Goal: Information Seeking & Learning: Learn about a topic

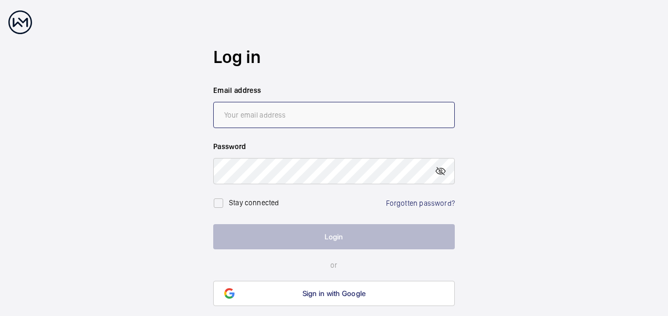
type input "[EMAIL_ADDRESS][DOMAIN_NAME]"
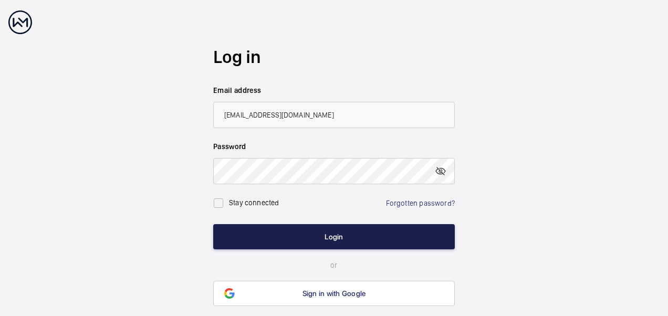
drag, startPoint x: 301, startPoint y: 236, endPoint x: 322, endPoint y: 233, distance: 20.7
click at [303, 235] on button "Login" at bounding box center [334, 236] width 242 height 25
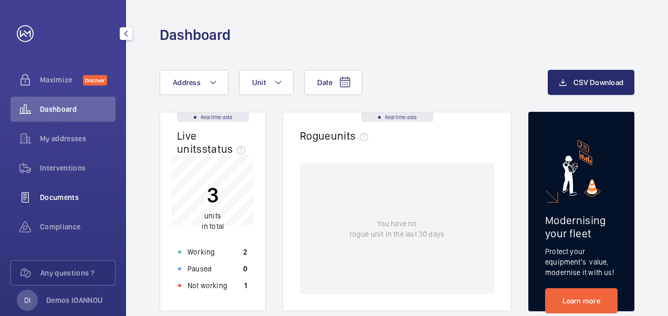
click at [70, 190] on div "Documents" at bounding box center [63, 197] width 105 height 25
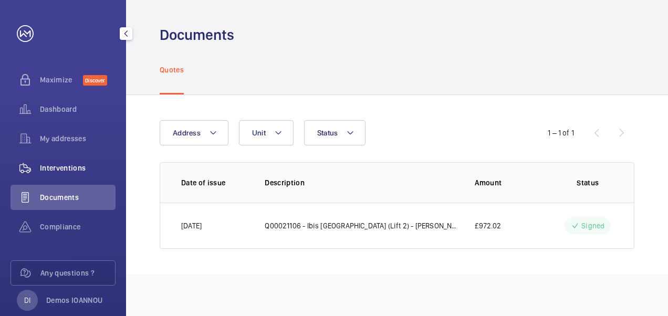
click at [76, 164] on span "Interventions" at bounding box center [78, 168] width 76 height 11
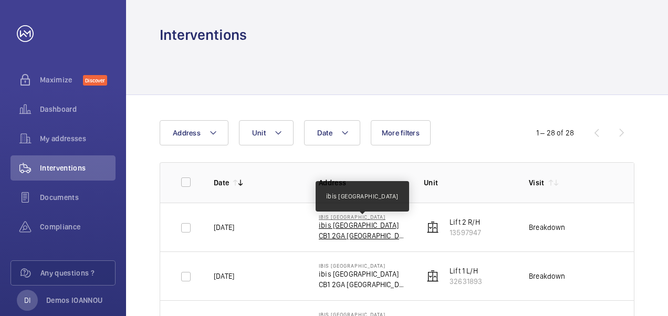
click at [348, 229] on p "ibis [GEOGRAPHIC_DATA]" at bounding box center [363, 225] width 88 height 11
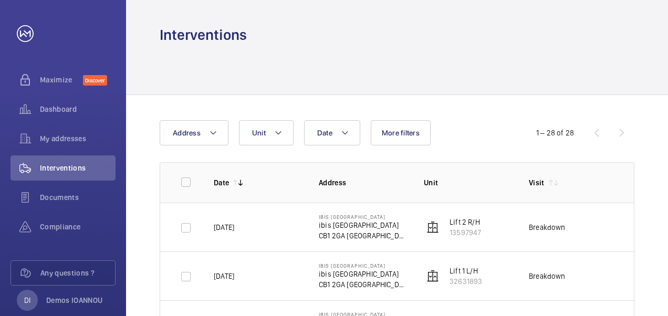
scroll to position [105, 0]
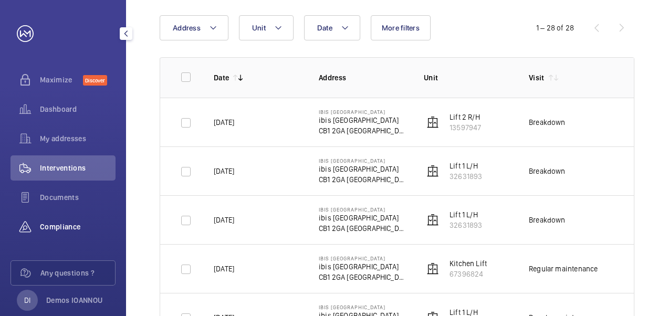
click at [70, 228] on span "Compliance" at bounding box center [78, 227] width 76 height 11
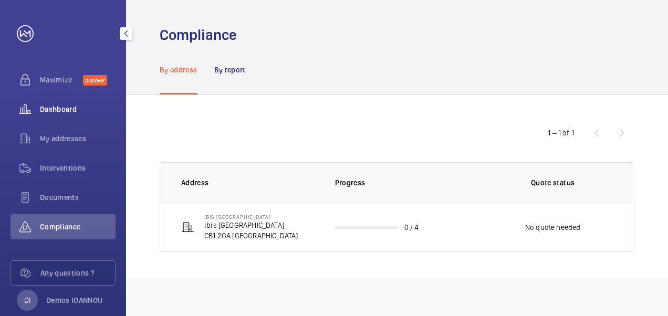
click at [70, 110] on span "Dashboard" at bounding box center [78, 109] width 76 height 11
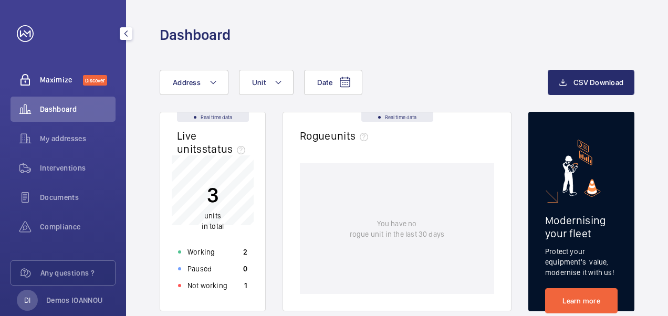
click at [60, 81] on span "Maximize" at bounding box center [61, 80] width 43 height 11
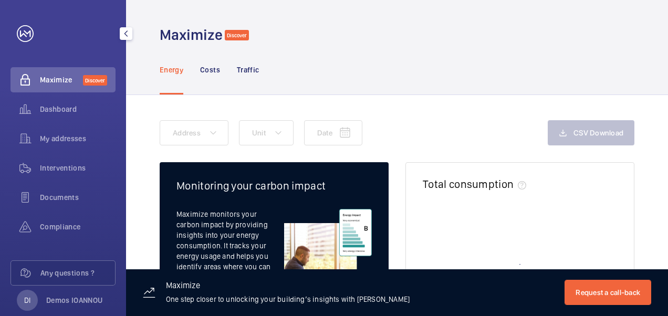
click at [59, 124] on div "Dashboard" at bounding box center [63, 111] width 105 height 29
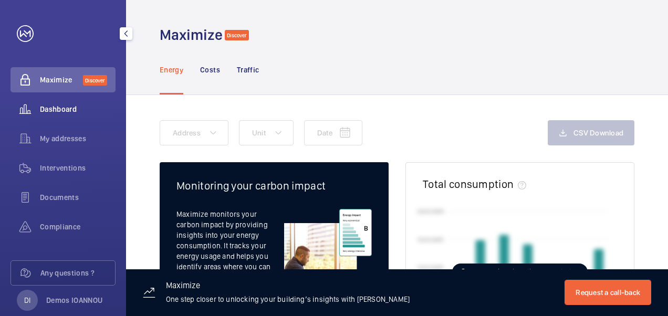
click at [63, 112] on span "Dashboard" at bounding box center [78, 109] width 76 height 11
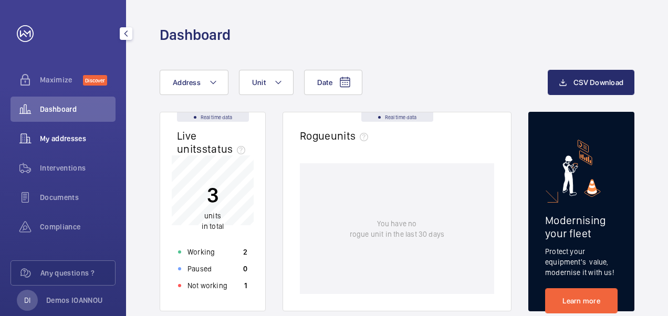
click at [60, 135] on span "My addresses" at bounding box center [78, 138] width 76 height 11
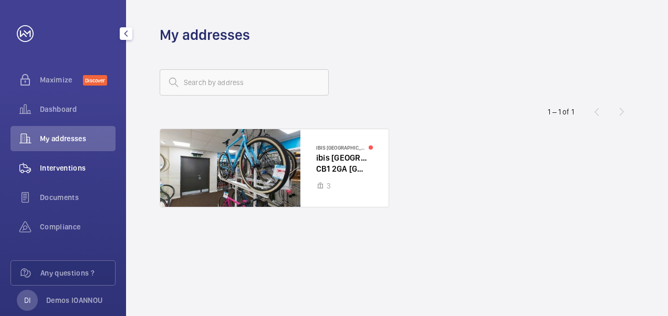
click at [67, 167] on span "Interventions" at bounding box center [78, 168] width 76 height 11
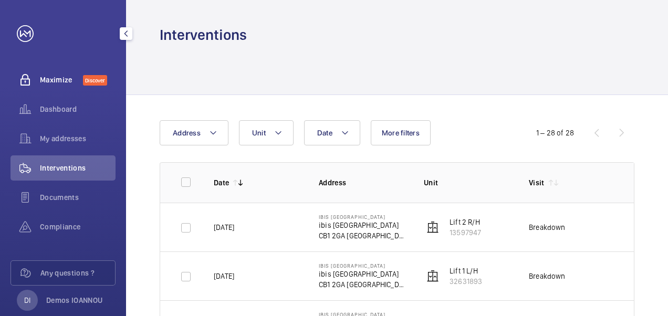
click at [56, 78] on span "Maximize" at bounding box center [61, 80] width 43 height 11
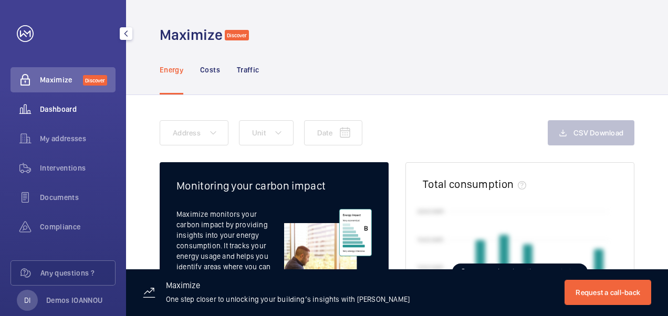
click at [55, 109] on span "Dashboard" at bounding box center [78, 109] width 76 height 11
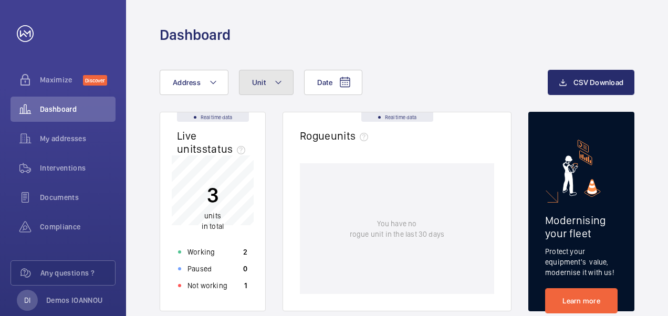
click at [259, 77] on button "Unit" at bounding box center [266, 82] width 55 height 25
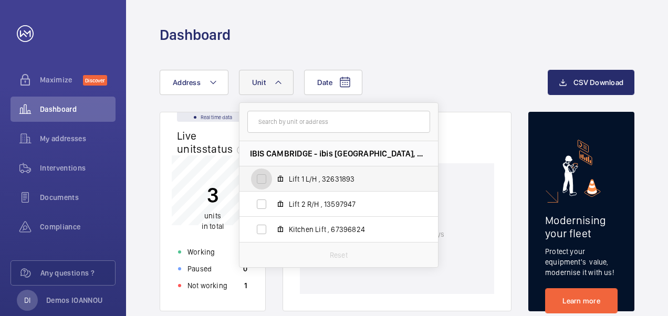
drag, startPoint x: 257, startPoint y: 178, endPoint x: 282, endPoint y: 180, distance: 25.3
click at [258, 179] on input "Lift 1 L/H , 32631893" at bounding box center [261, 179] width 21 height 21
checkbox input "true"
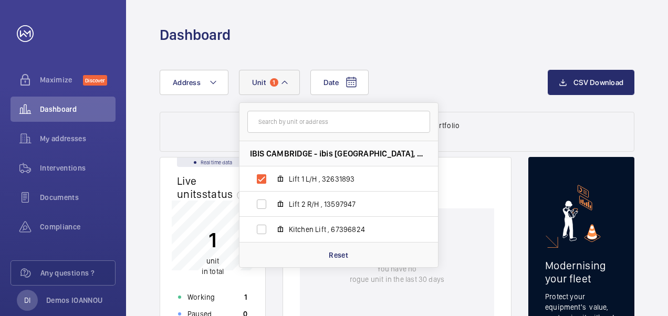
click at [568, 102] on wm-front-download-action "CSV Download" at bounding box center [591, 91] width 87 height 42
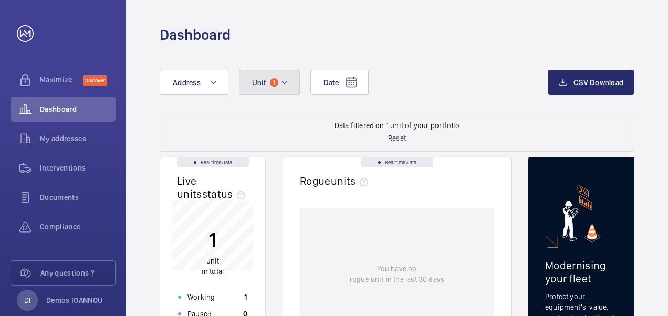
click at [270, 83] on span "1" at bounding box center [274, 82] width 8 height 8
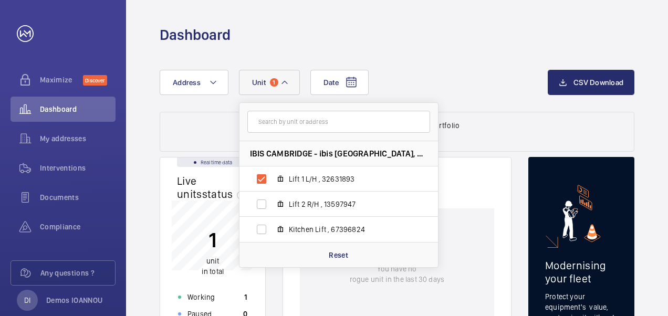
click at [271, 82] on span "1" at bounding box center [274, 82] width 8 height 8
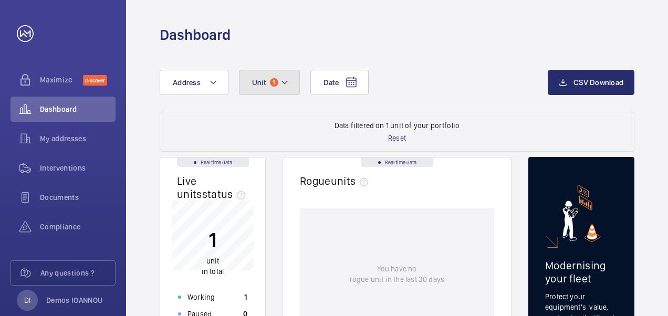
drag, startPoint x: 260, startPoint y: 85, endPoint x: 239, endPoint y: 85, distance: 21.0
click at [258, 85] on span "Unit" at bounding box center [259, 82] width 14 height 8
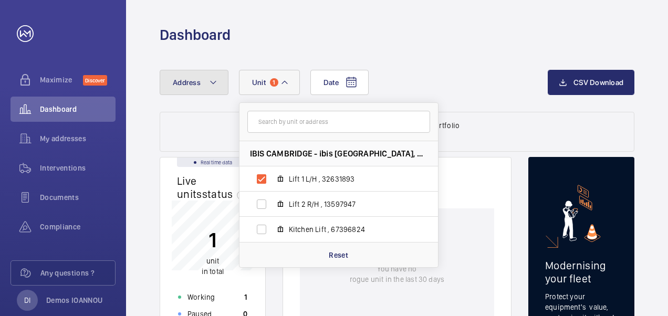
click at [202, 84] on button "Address" at bounding box center [194, 82] width 69 height 25
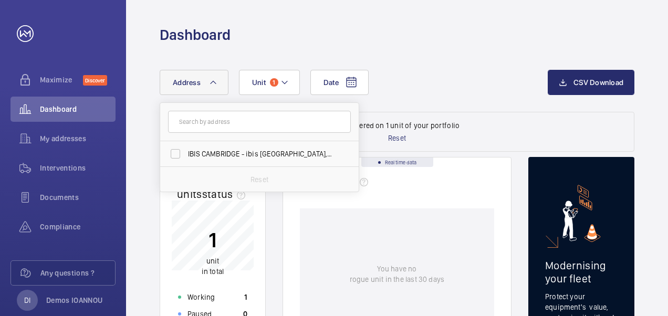
click at [218, 134] on form at bounding box center [259, 122] width 198 height 38
click at [217, 149] on span "IBIS CAMBRIDGE - ibis [GEOGRAPHIC_DATA], [GEOGRAPHIC_DATA]" at bounding box center [260, 154] width 144 height 11
click at [186, 148] on input "IBIS CAMBRIDGE - ibis [GEOGRAPHIC_DATA], [GEOGRAPHIC_DATA]" at bounding box center [175, 153] width 21 height 21
checkbox input "true"
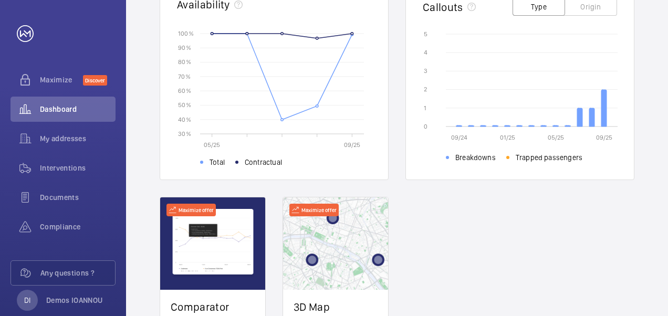
scroll to position [235, 0]
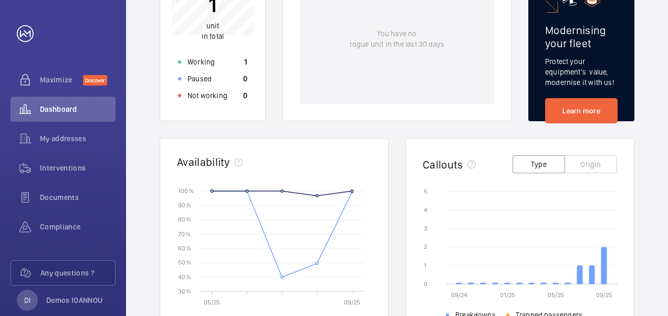
drag, startPoint x: 537, startPoint y: 163, endPoint x: 543, endPoint y: 161, distance: 6.6
click at [537, 162] on button "Type" at bounding box center [538, 164] width 53 height 18
click at [594, 163] on button "Origin" at bounding box center [590, 164] width 53 height 18
click at [544, 160] on button "Type" at bounding box center [538, 164] width 53 height 18
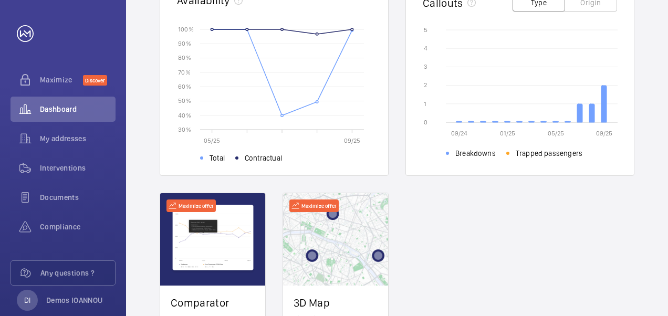
scroll to position [393, 0]
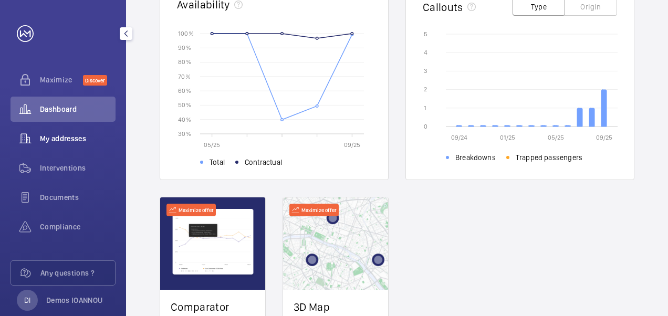
click at [55, 140] on span "My addresses" at bounding box center [78, 138] width 76 height 11
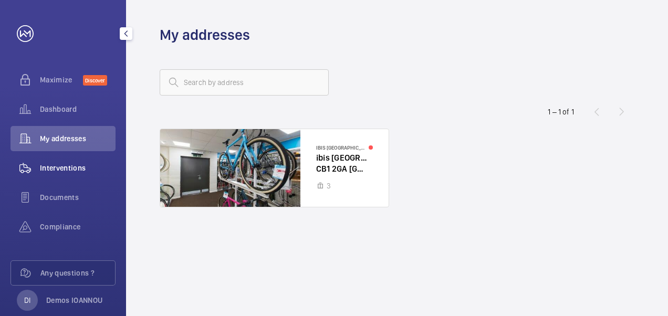
click at [58, 169] on span "Interventions" at bounding box center [78, 168] width 76 height 11
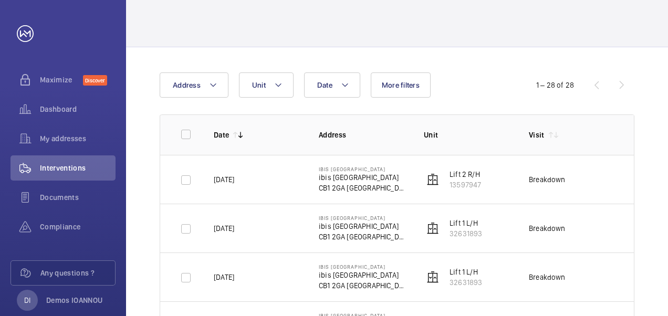
scroll to position [105, 0]
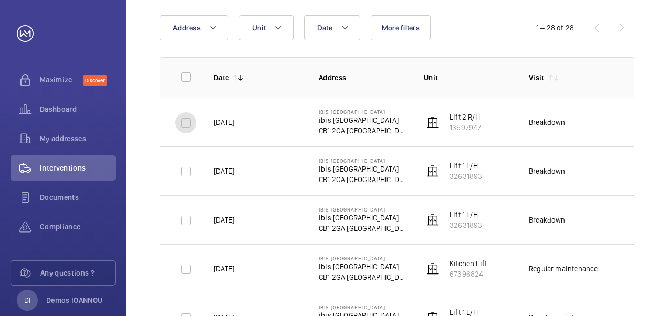
click at [184, 124] on input "checkbox" at bounding box center [185, 122] width 21 height 21
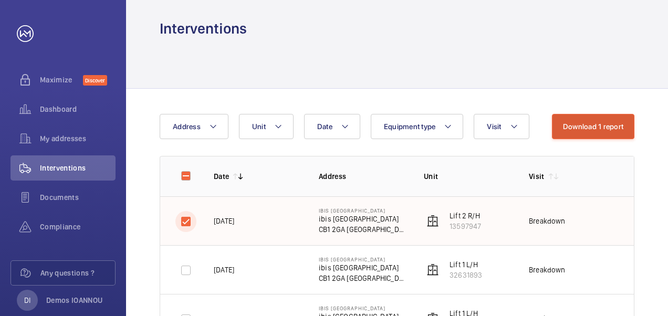
scroll to position [0, 0]
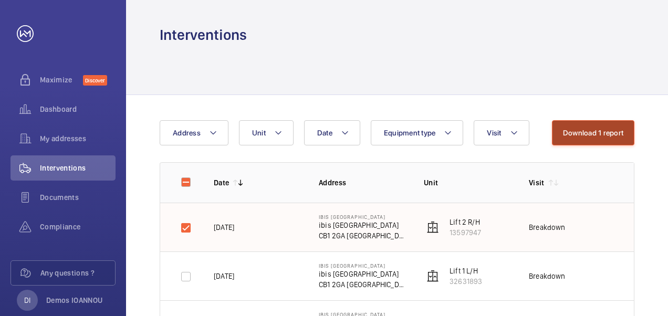
click at [607, 135] on button "Download 1 report" at bounding box center [593, 132] width 82 height 25
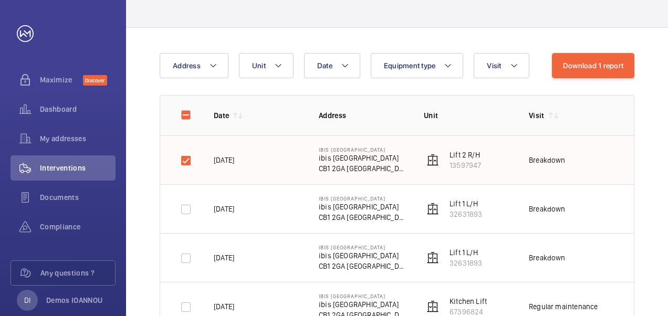
scroll to position [105, 0]
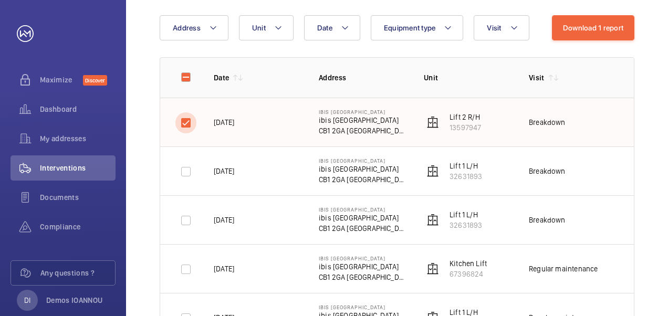
click at [185, 126] on input "checkbox" at bounding box center [185, 122] width 21 height 21
checkbox input "false"
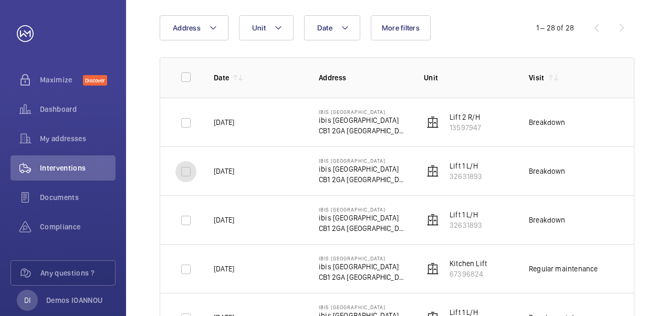
click at [185, 170] on input "checkbox" at bounding box center [185, 171] width 21 height 21
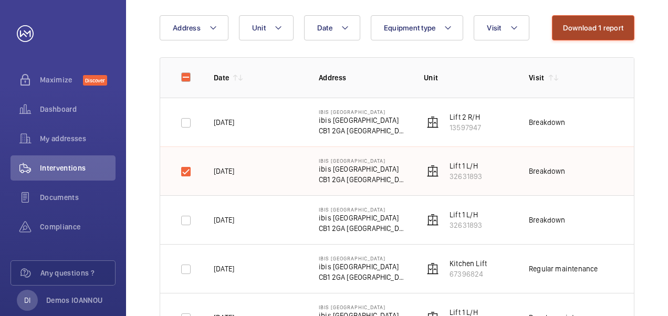
click at [590, 29] on button "Download 1 report" at bounding box center [593, 27] width 82 height 25
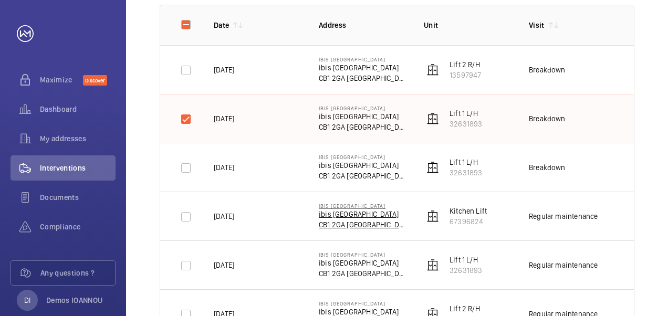
scroll to position [53, 0]
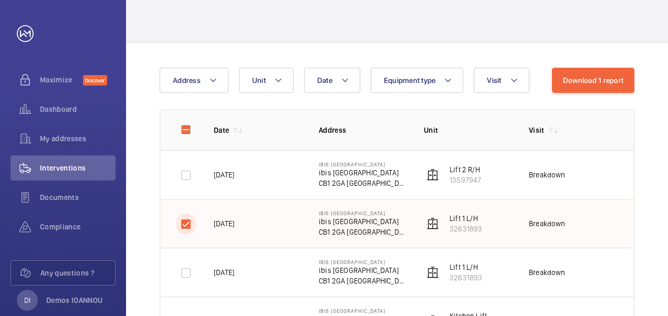
click at [189, 228] on input "checkbox" at bounding box center [185, 224] width 21 height 21
checkbox input "false"
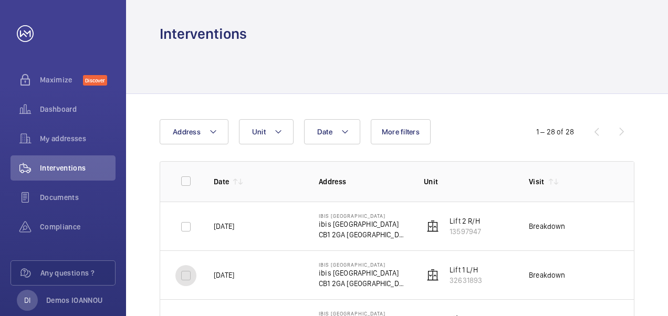
scroll to position [0, 0]
click at [62, 197] on span "Documents" at bounding box center [78, 197] width 76 height 11
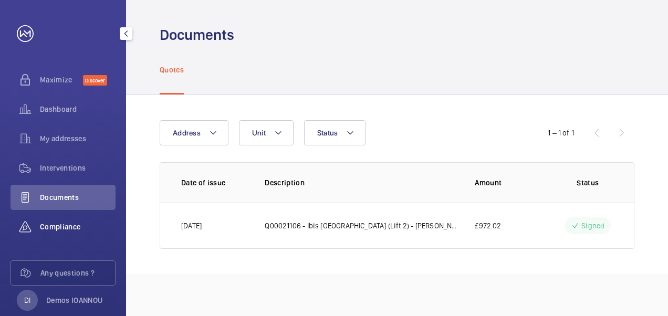
click at [63, 221] on div "Compliance" at bounding box center [63, 226] width 105 height 25
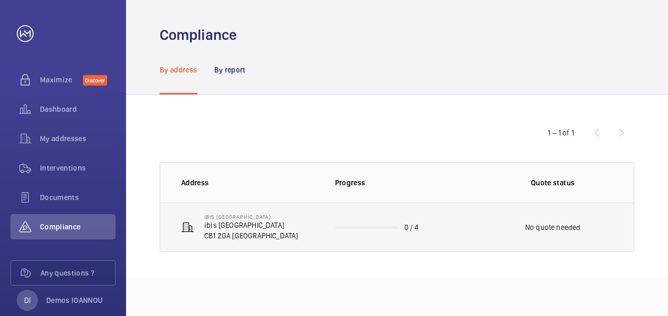
click at [257, 225] on p "ibis [GEOGRAPHIC_DATA]" at bounding box center [251, 225] width 94 height 11
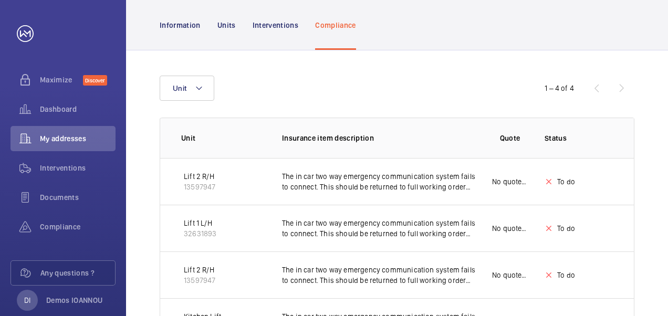
scroll to position [139, 0]
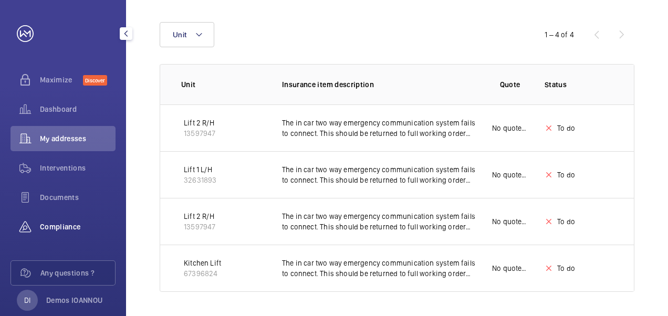
click at [57, 228] on span "Compliance" at bounding box center [78, 227] width 76 height 11
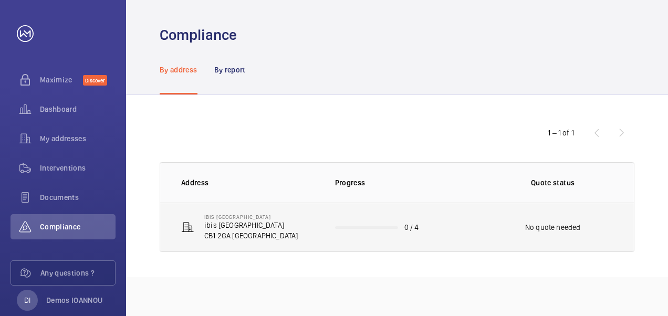
click at [244, 226] on p "ibis [GEOGRAPHIC_DATA]" at bounding box center [251, 225] width 94 height 11
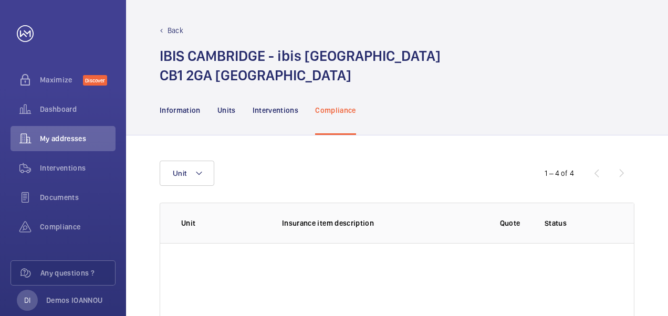
click at [244, 226] on p "Unit" at bounding box center [223, 223] width 84 height 11
click at [308, 224] on p "Insurance item description" at bounding box center [378, 223] width 193 height 11
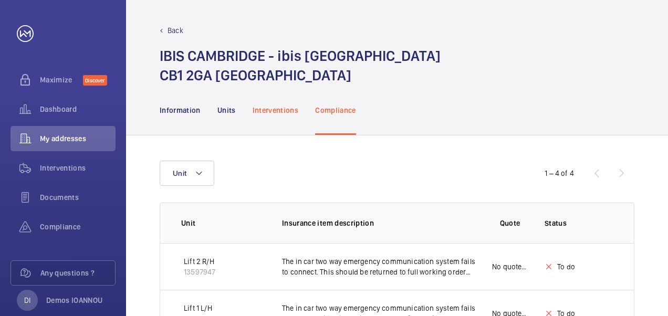
click at [272, 112] on p "Interventions" at bounding box center [276, 110] width 46 height 11
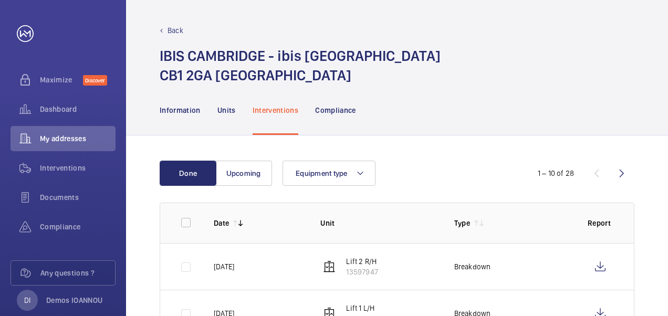
click at [215, 108] on nav "Information Units Interventions Compliance" at bounding box center [258, 110] width 196 height 50
click at [221, 109] on p "Units" at bounding box center [226, 110] width 18 height 11
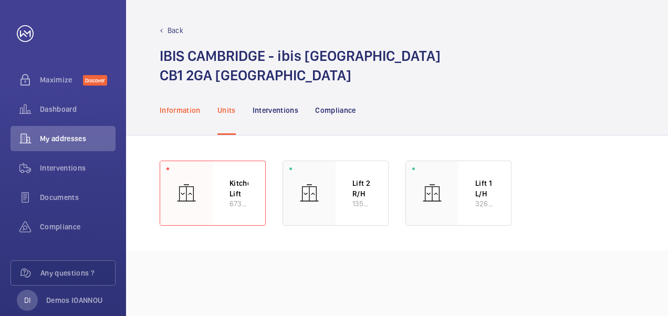
click at [177, 108] on p "Information" at bounding box center [180, 110] width 41 height 11
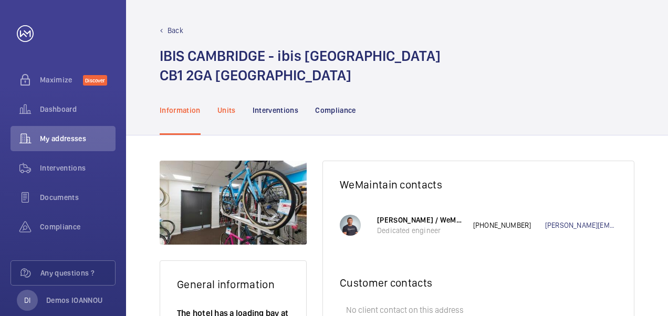
click at [223, 109] on p "Units" at bounding box center [226, 110] width 18 height 11
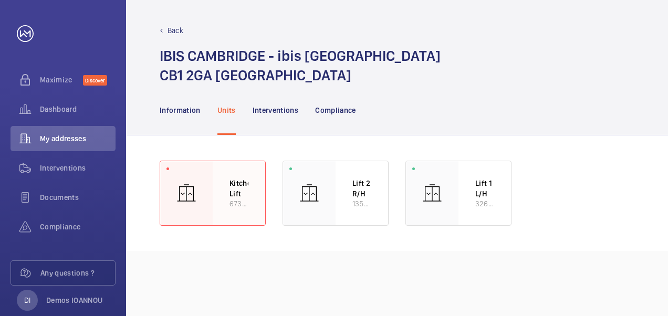
click at [204, 198] on div at bounding box center [186, 193] width 53 height 64
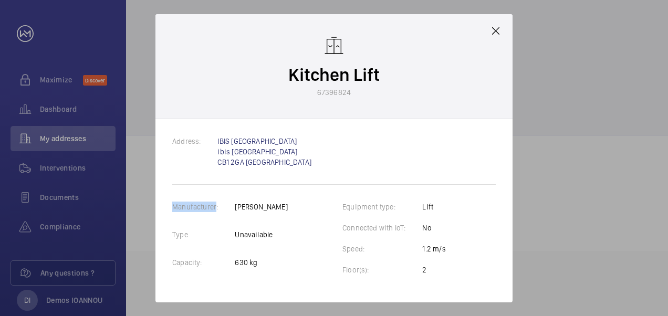
click at [204, 198] on div "Address: IBIS CAMBRIDGE ibis [GEOGRAPHIC_DATA] 2GA [GEOGRAPHIC_DATA] Manufactur…" at bounding box center [333, 210] width 357 height 183
click at [614, 205] on div at bounding box center [334, 158] width 668 height 316
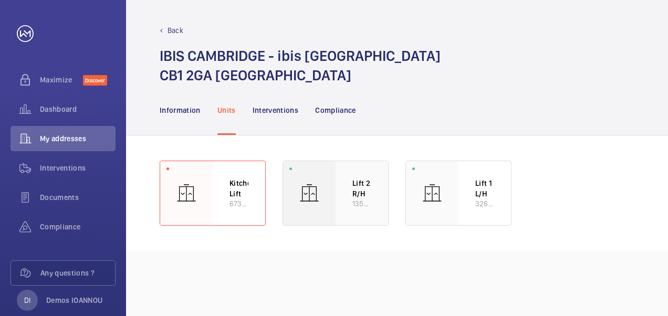
click at [347, 190] on div "Lift 2 R/H 13597947" at bounding box center [362, 193] width 53 height 64
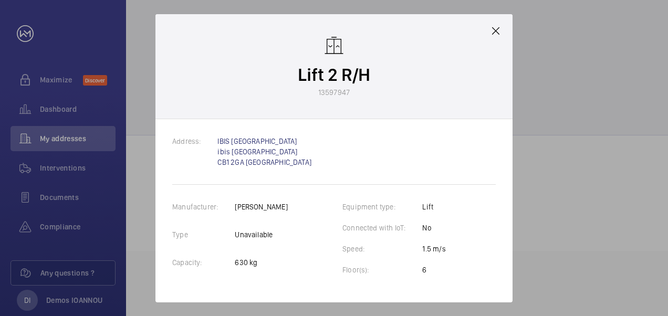
click at [347, 190] on div "Address: IBIS CAMBRIDGE ibis [GEOGRAPHIC_DATA] 2GA [GEOGRAPHIC_DATA] Manufactur…" at bounding box center [333, 210] width 357 height 183
click at [497, 26] on mat-icon at bounding box center [495, 31] width 13 height 13
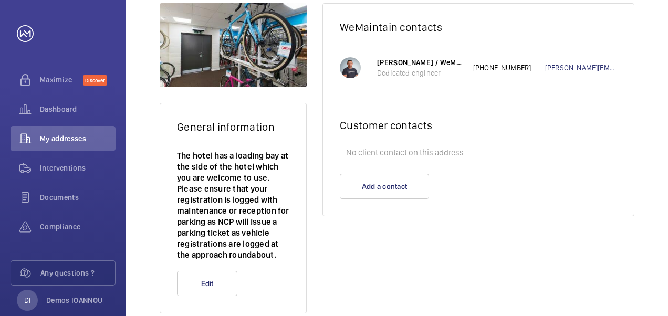
scroll to position [180, 0]
